Goal: Find specific page/section: Find specific page/section

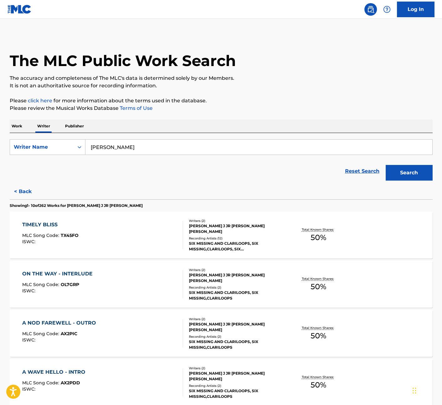
click at [253, 244] on div "SIX MISSING AND CLARILOOPS, SIX MISSING,CLARILOOPS, SIX MISSING,CLARILOOPS, SIX…" at bounding box center [236, 245] width 94 height 11
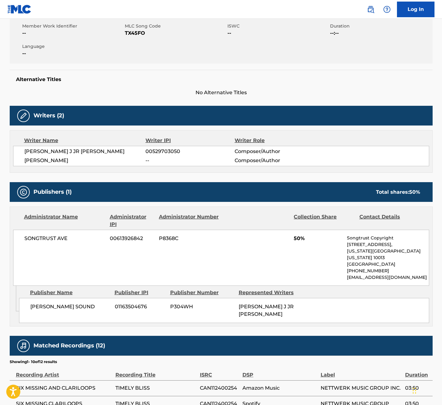
scroll to position [118, 0]
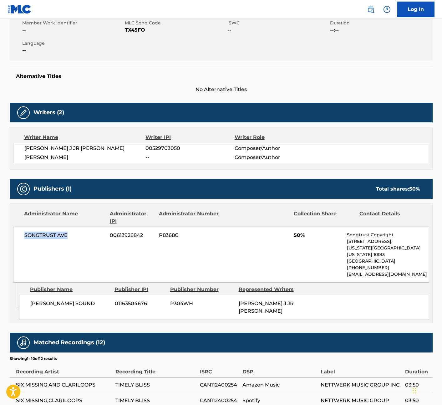
drag, startPoint x: 23, startPoint y: 234, endPoint x: 68, endPoint y: 235, distance: 45.0
click at [68, 235] on div "SONGTRUST AVE 00613926842 P8368C 50% Songtrust Copyright [STREET_ADDRESS][US_ST…" at bounding box center [221, 254] width 416 height 56
click at [81, 237] on span "SONGTRUST AVE" at bounding box center [64, 235] width 81 height 8
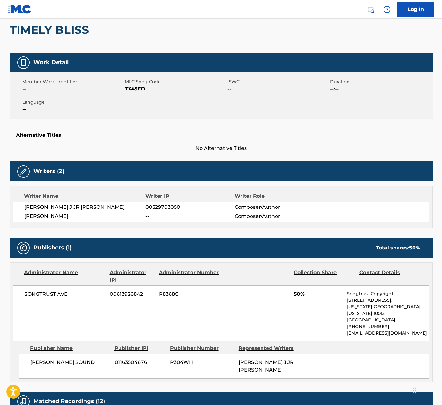
scroll to position [8, 0]
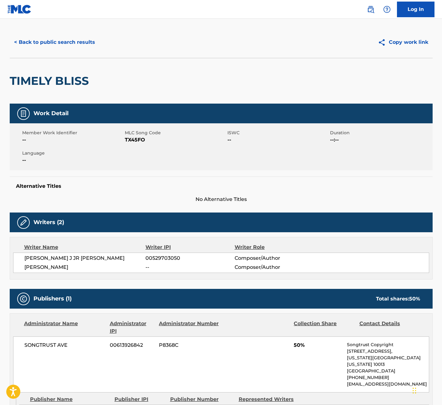
click at [48, 45] on button "< Back to public search results" at bounding box center [55, 42] width 90 height 16
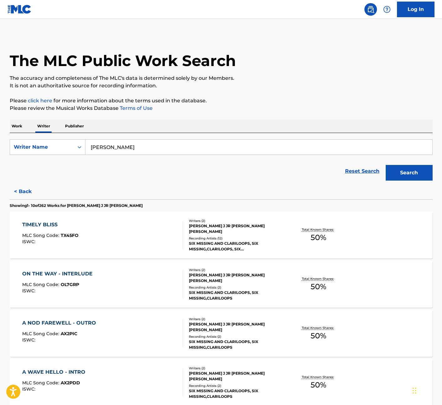
click at [18, 191] on button "< Back" at bounding box center [29, 192] width 38 height 16
